Goal: Navigation & Orientation: Find specific page/section

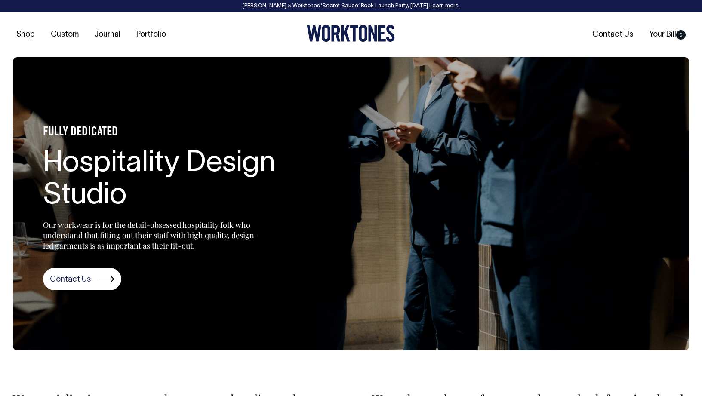
click at [371, 30] on icon at bounding box center [373, 33] width 9 height 16
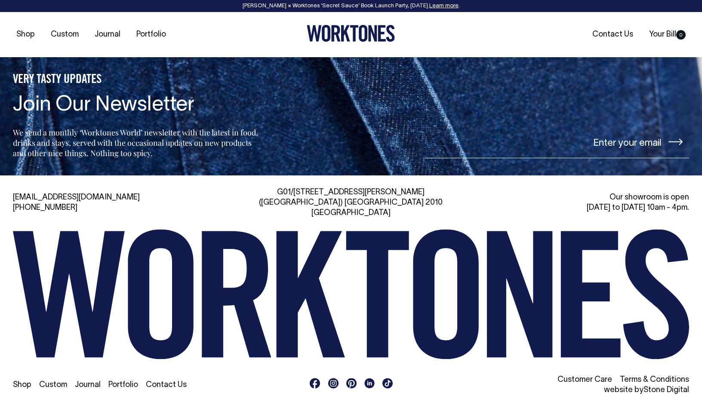
scroll to position [1898, 0]
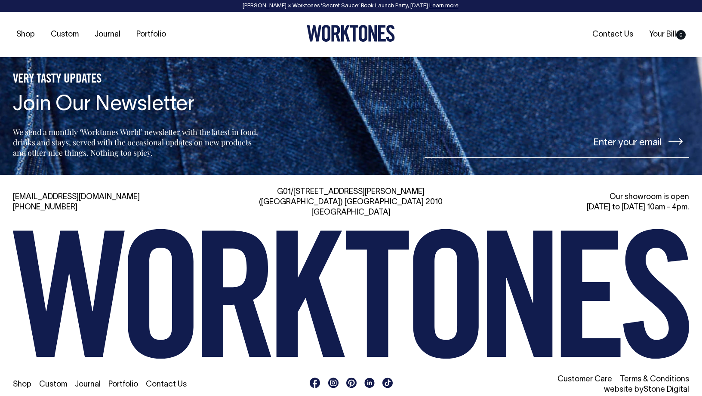
click at [333, 378] on rect at bounding box center [333, 383] width 10 height 10
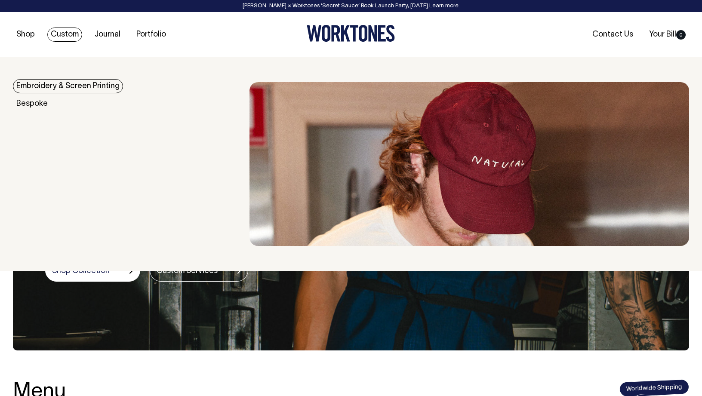
click at [65, 31] on link "Custom" at bounding box center [64, 35] width 35 height 14
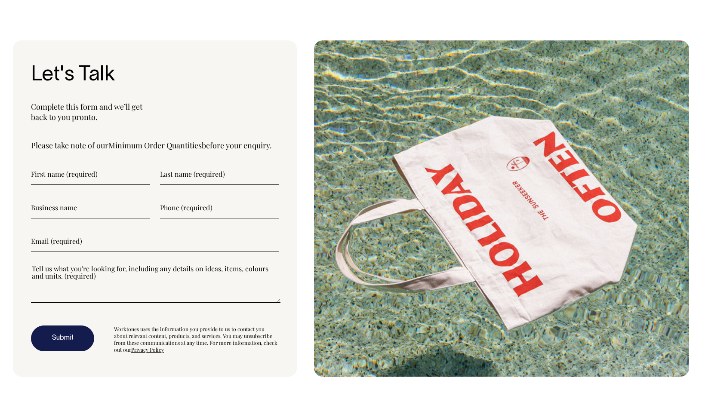
scroll to position [2838, 0]
